Goal: Task Accomplishment & Management: Manage account settings

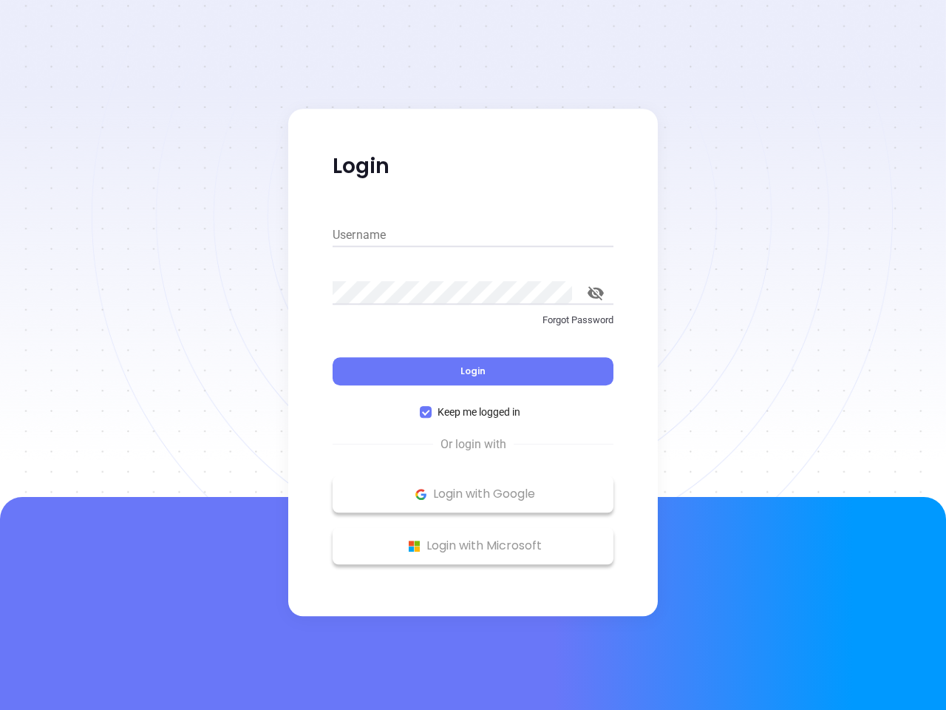
click at [473, 355] on div "Login" at bounding box center [473, 362] width 281 height 46
click at [473, 235] on input "Username" at bounding box center [473, 235] width 281 height 24
click at [596, 293] on icon "toggle password visibility" at bounding box center [596, 293] width 16 height 14
click at [473, 371] on span "Login" at bounding box center [473, 371] width 25 height 13
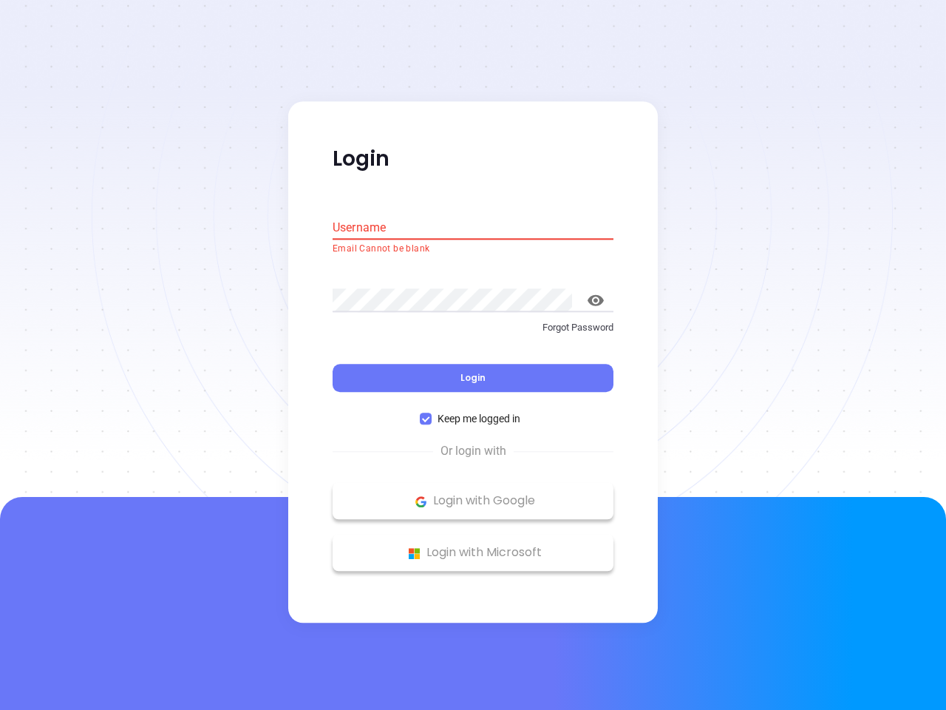
click at [473, 412] on span "Keep me logged in" at bounding box center [479, 419] width 95 height 16
click at [432, 413] on input "Keep me logged in" at bounding box center [426, 419] width 12 height 12
checkbox input "false"
click at [473, 494] on p "Login with Google" at bounding box center [473, 501] width 266 height 22
click at [473, 546] on p "Login with Microsoft" at bounding box center [473, 553] width 266 height 22
